Goal: Information Seeking & Learning: Learn about a topic

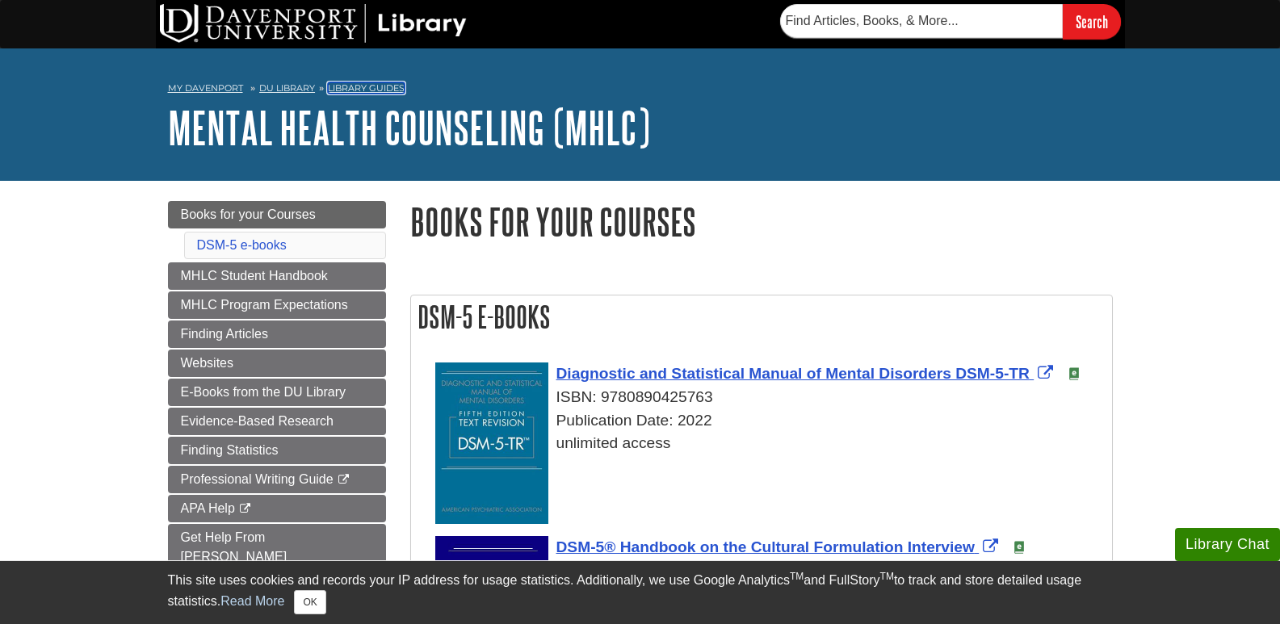
click at [338, 86] on link "Library Guides" at bounding box center [366, 87] width 77 height 11
click at [374, 86] on link "Library Guides" at bounding box center [366, 87] width 77 height 11
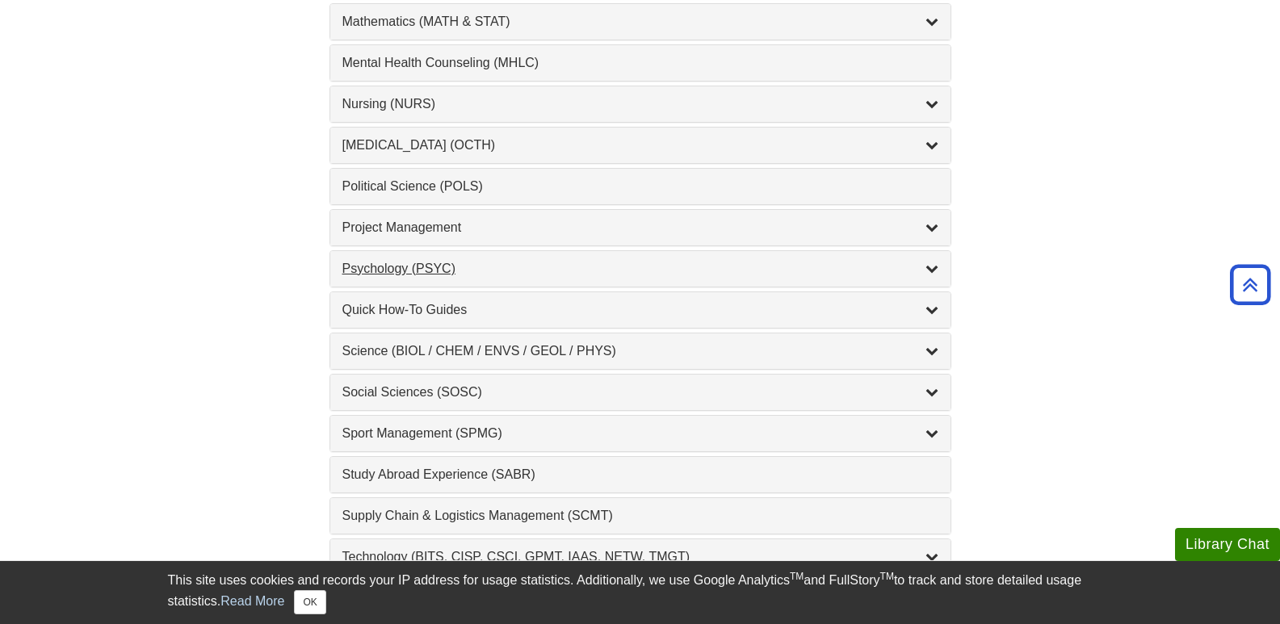
scroll to position [1777, 0]
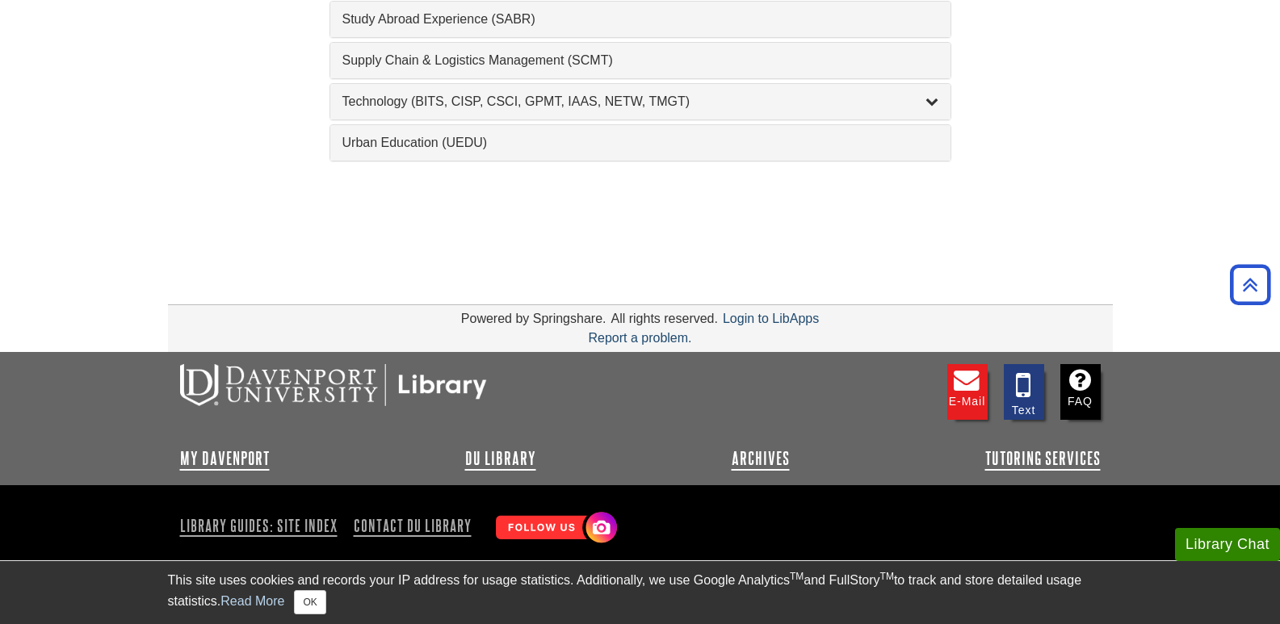
scroll to position [1999, 0]
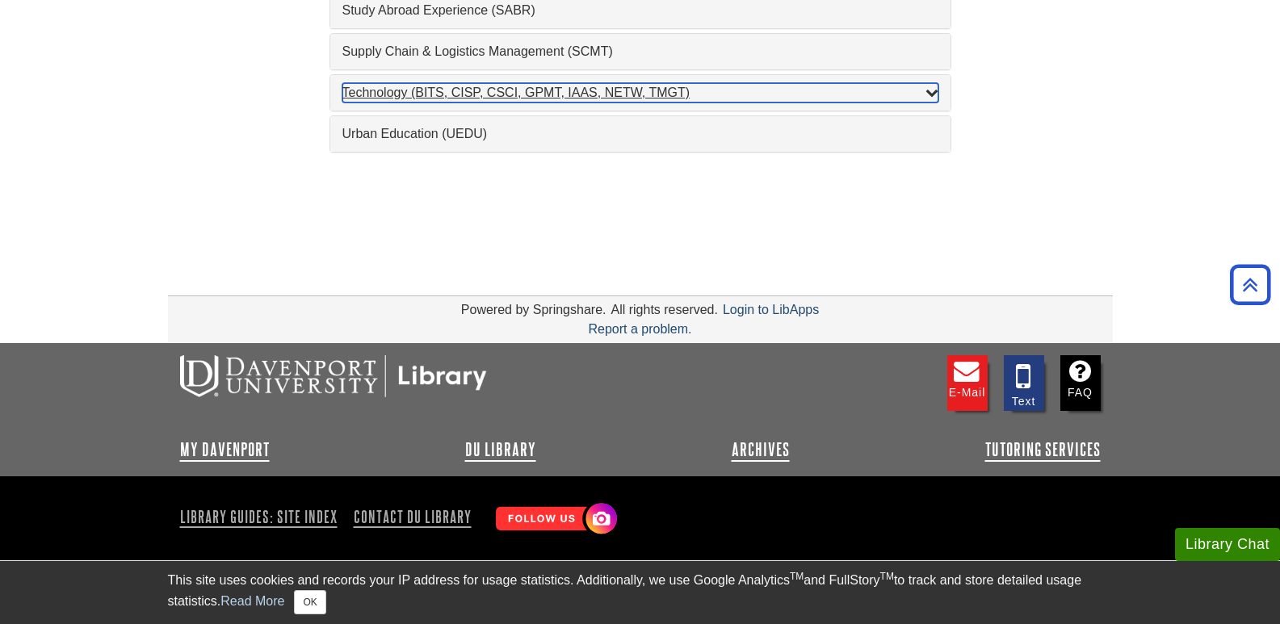
click at [395, 94] on div "Technology (BITS, CISP, CSCI, GPMT, IAAS, NETW, TMGT) , 22 guides" at bounding box center [641, 92] width 596 height 19
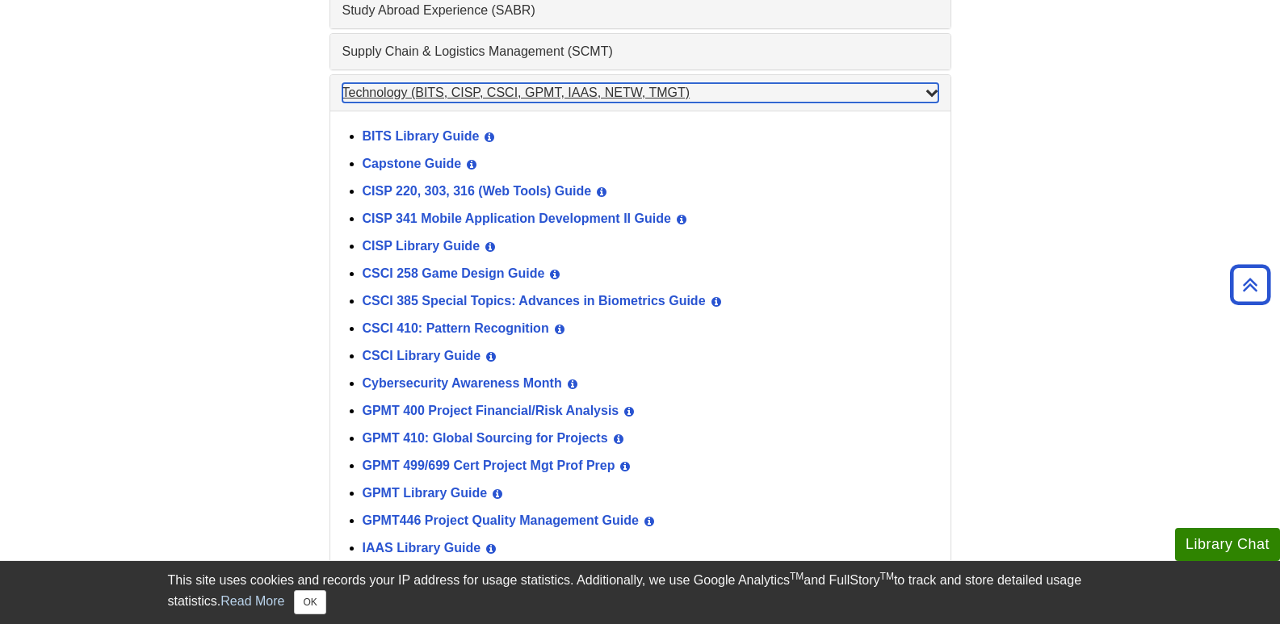
scroll to position [2323, 0]
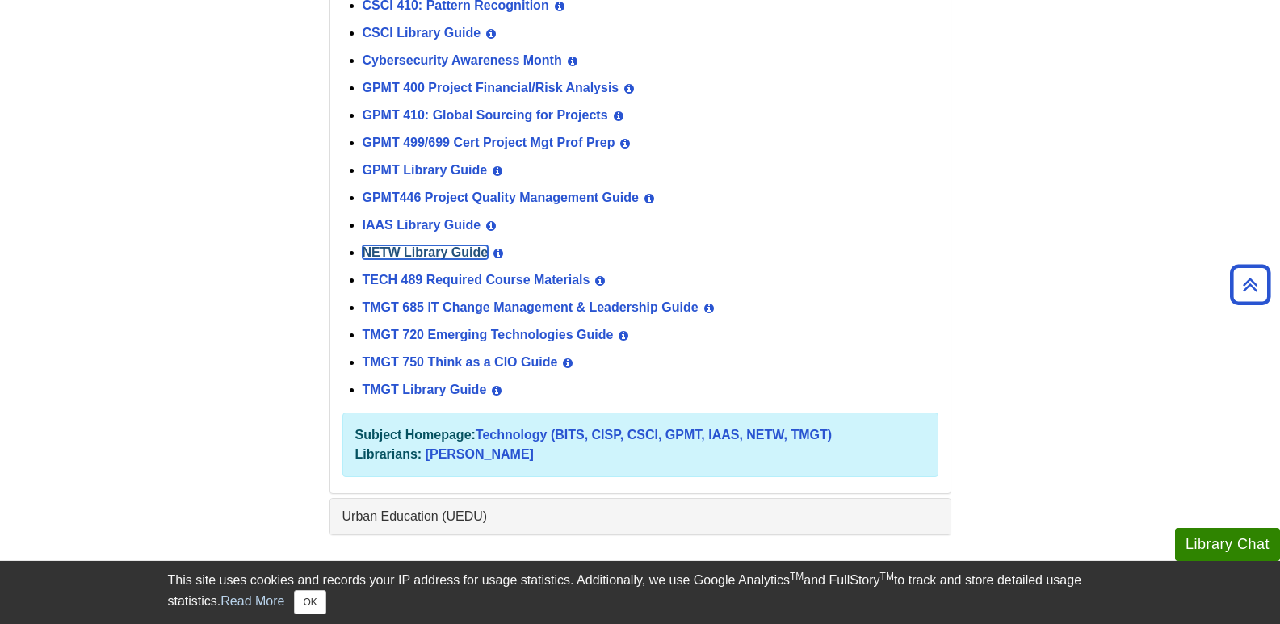
click at [415, 250] on link "NETW Library Guide" at bounding box center [426, 253] width 126 height 14
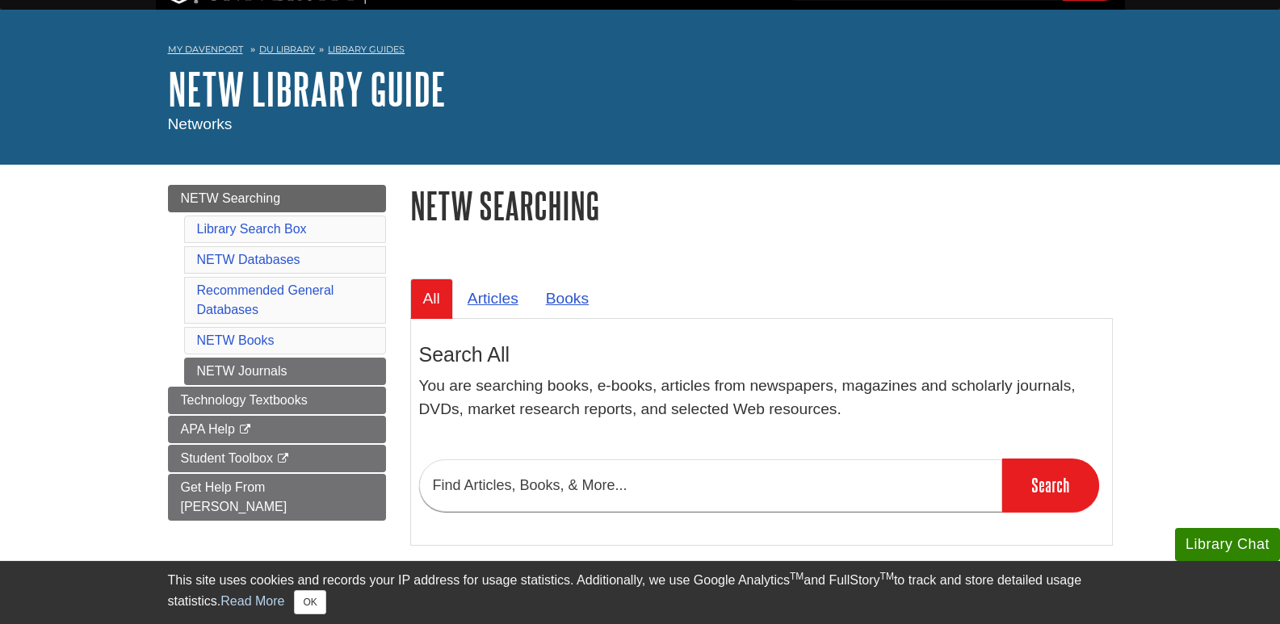
scroll to position [162, 0]
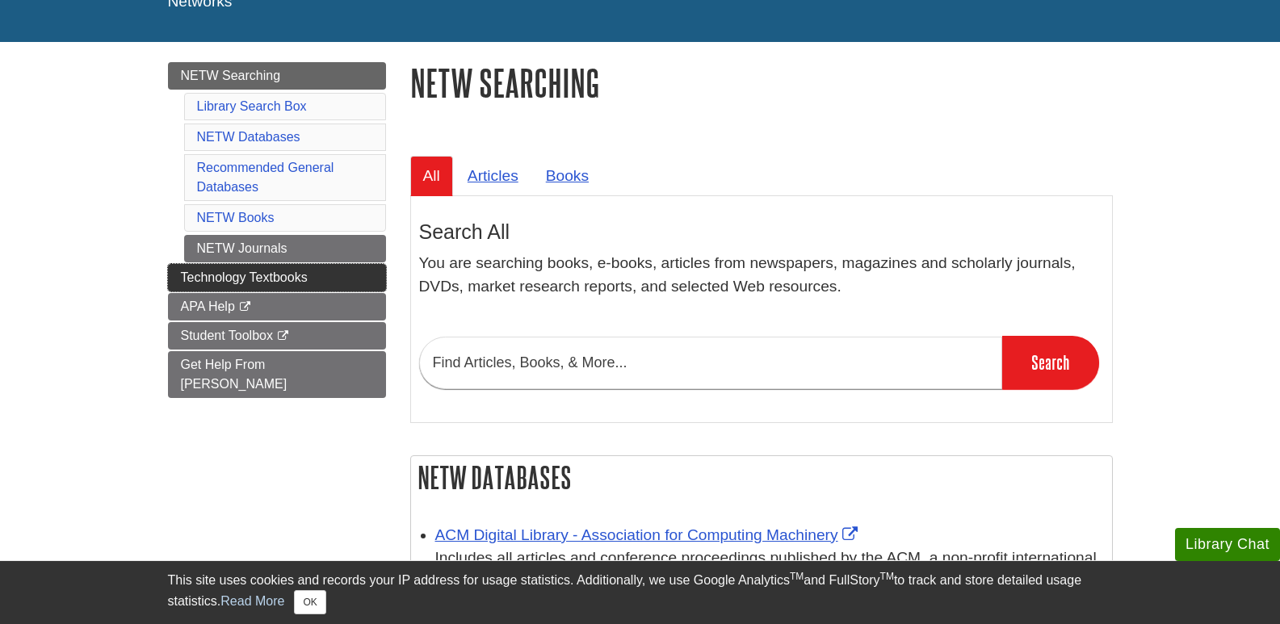
click at [308, 275] on link "Technology Textbooks" at bounding box center [277, 277] width 218 height 27
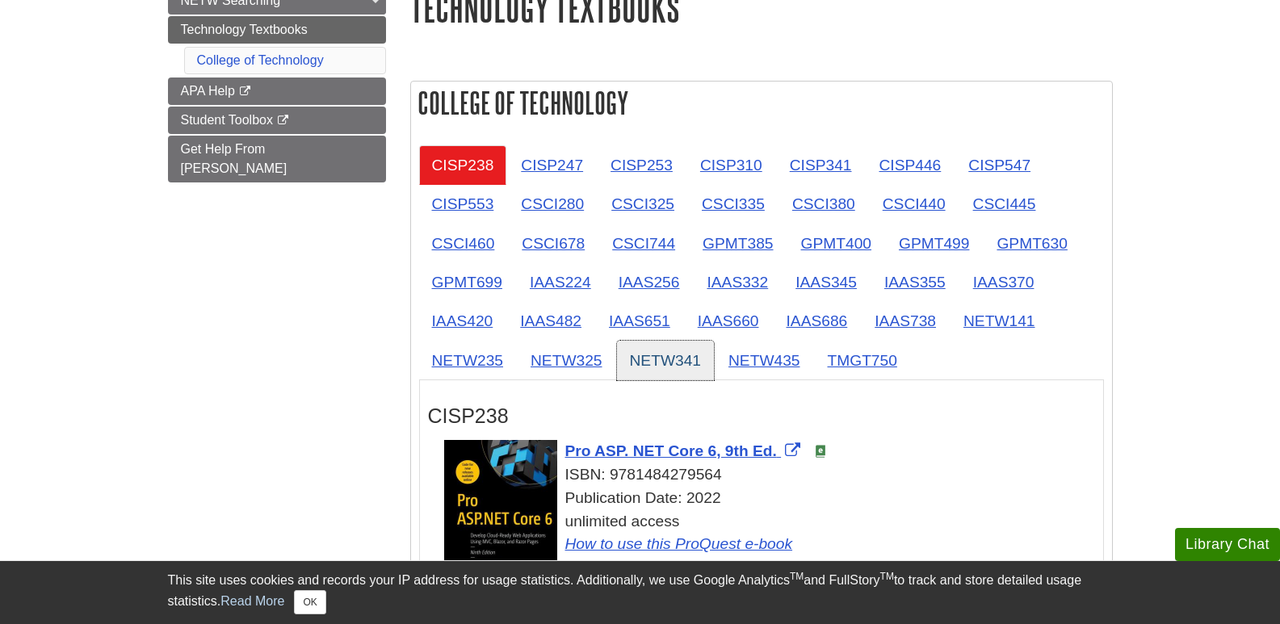
scroll to position [242, 0]
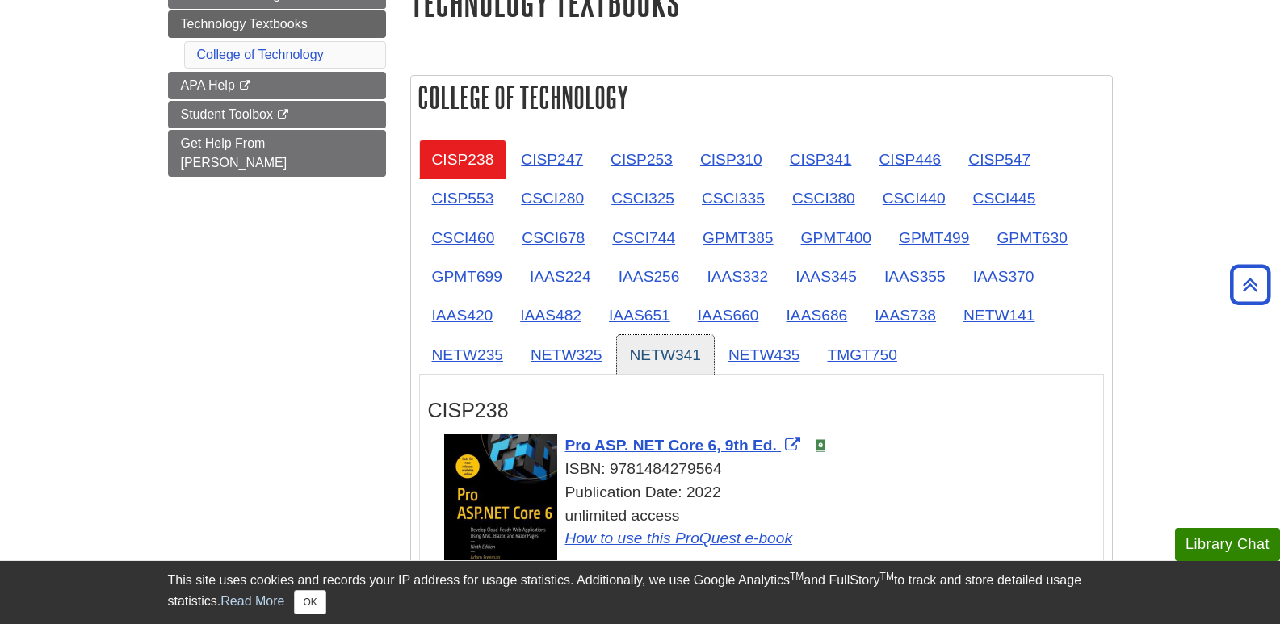
click at [698, 355] on link "NETW341" at bounding box center [666, 355] width 98 height 40
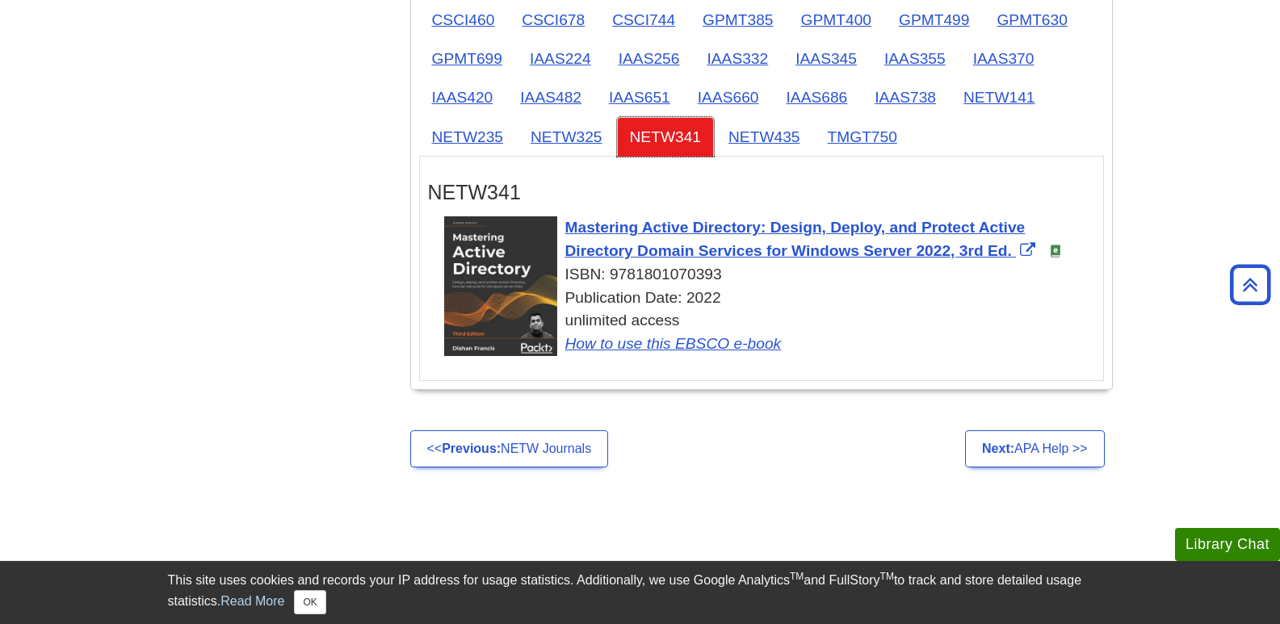
scroll to position [485, 0]
